Goal: Task Accomplishment & Management: Complete application form

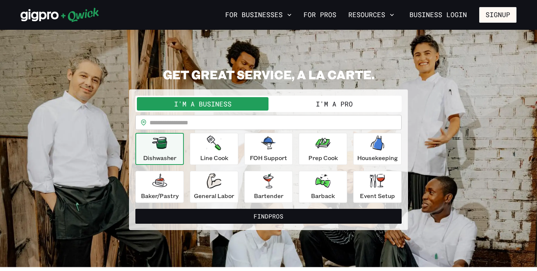
click at [331, 108] on button "I'm a Pro" at bounding box center [334, 103] width 132 height 13
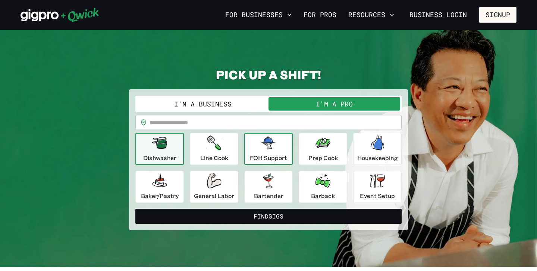
click at [270, 152] on div "FOH Support" at bounding box center [268, 149] width 37 height 27
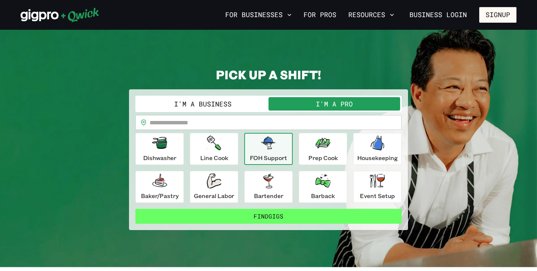
click at [284, 219] on button "Find Gigs" at bounding box center [268, 216] width 266 height 15
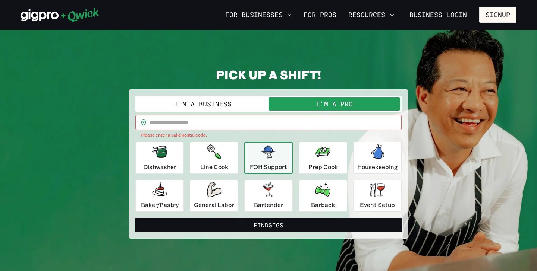
click at [193, 127] on input "text" at bounding box center [275, 122] width 252 height 15
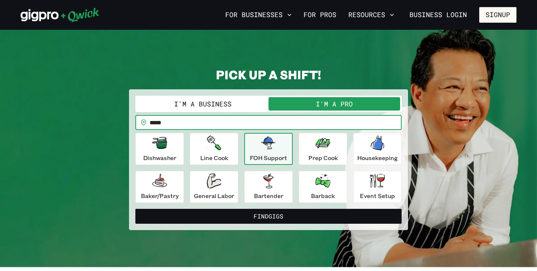
type input "*****"
click at [135, 209] on button "Find Gigs" at bounding box center [268, 216] width 266 height 15
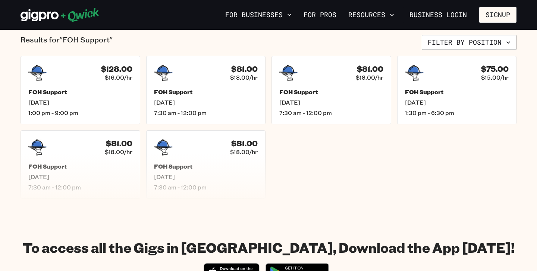
scroll to position [184, 0]
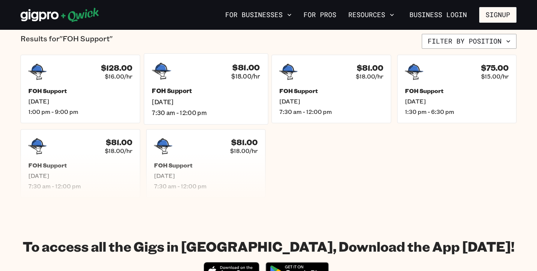
click at [187, 71] on div "$81.00 $18.00/hr" at bounding box center [206, 71] width 108 height 19
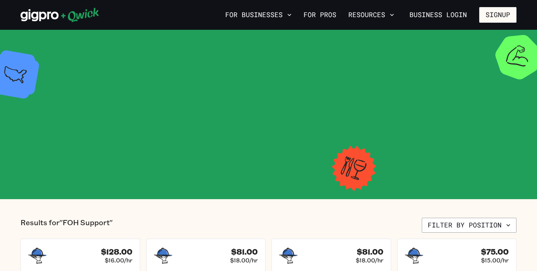
scroll to position [184, 0]
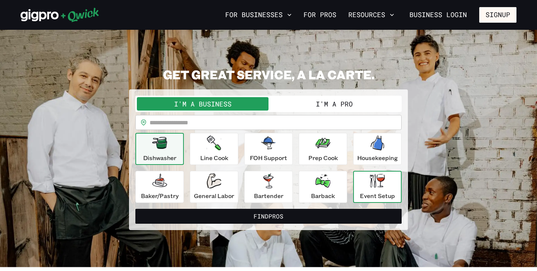
click at [379, 185] on icon "button" at bounding box center [377, 181] width 15 height 14
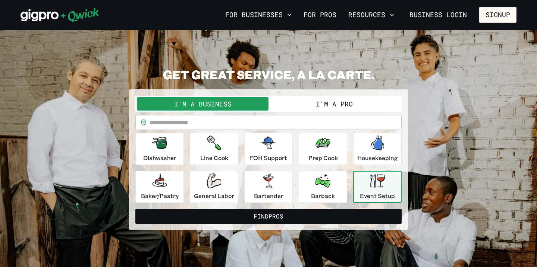
click at [347, 107] on button "I'm a Pro" at bounding box center [334, 103] width 132 height 13
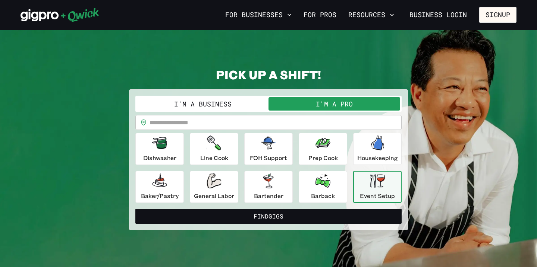
click at [308, 123] on input "text" at bounding box center [275, 122] width 252 height 15
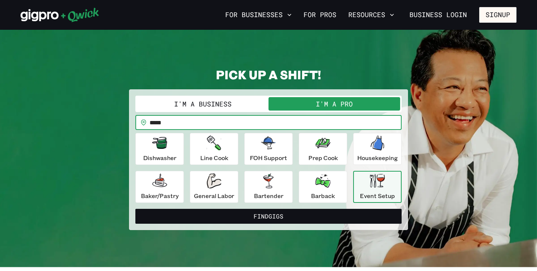
type input "*****"
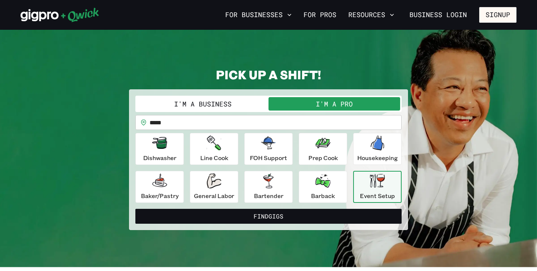
click at [367, 188] on div "Event Setup" at bounding box center [377, 187] width 35 height 27
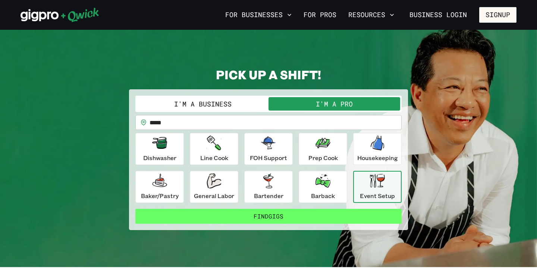
click at [328, 216] on button "Find Gigs" at bounding box center [268, 216] width 266 height 15
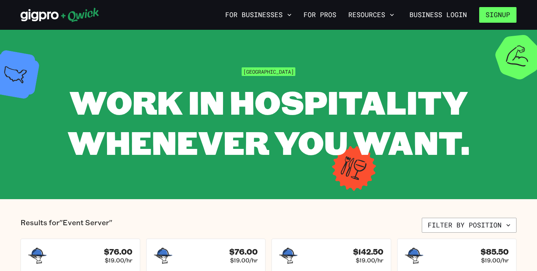
click at [498, 13] on button "Signup" at bounding box center [497, 15] width 37 height 16
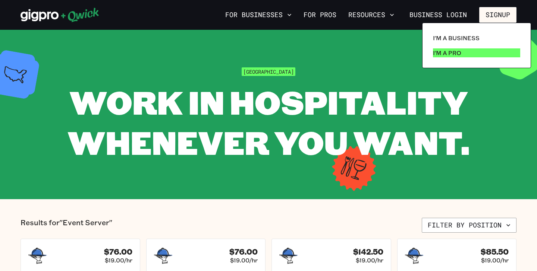
click at [450, 52] on p "I'm a Pro" at bounding box center [447, 52] width 28 height 9
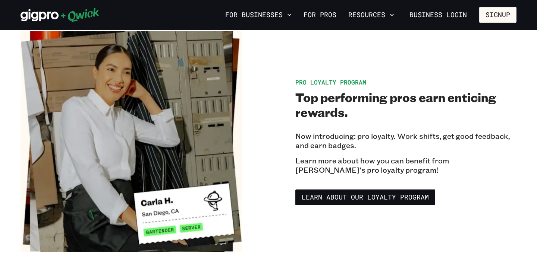
scroll to position [1214, 0]
